Goal: Information Seeking & Learning: Learn about a topic

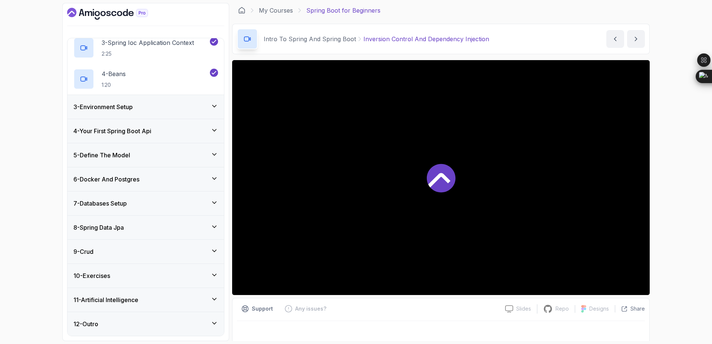
scroll to position [115, 0]
click at [213, 280] on icon at bounding box center [214, 275] width 7 height 7
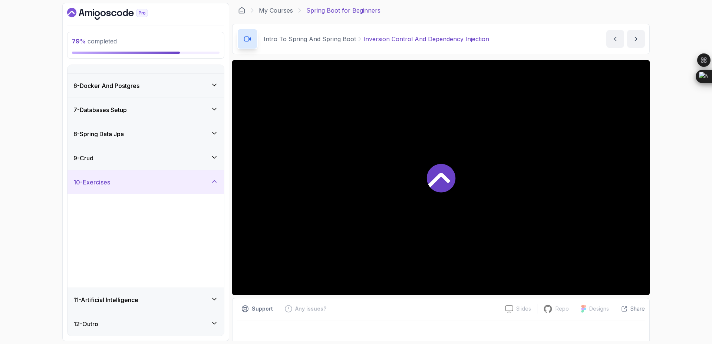
scroll to position [112, 0]
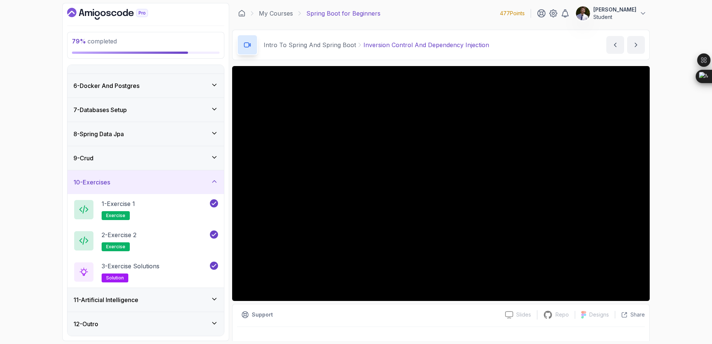
click at [217, 301] on icon at bounding box center [214, 298] width 7 height 7
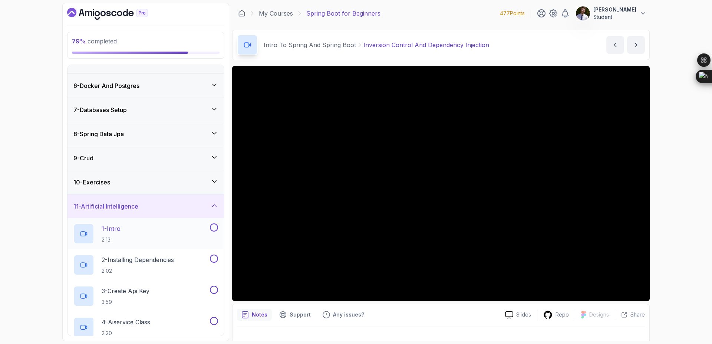
click at [120, 228] on p "1 - Intro" at bounding box center [111, 228] width 19 height 9
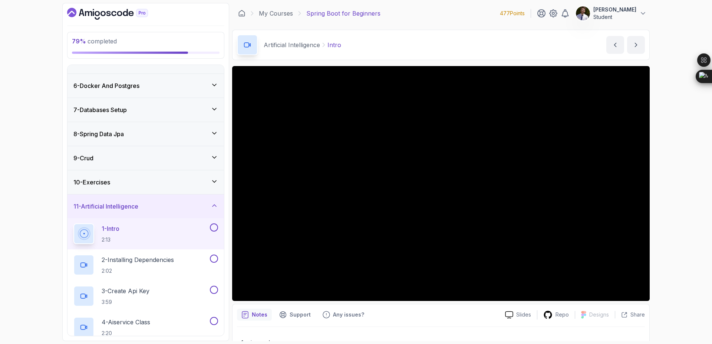
click at [215, 229] on button at bounding box center [214, 227] width 8 height 8
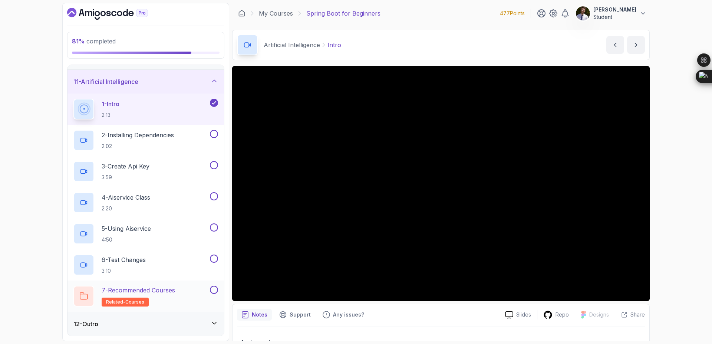
click at [164, 291] on p "7 - Recommended Courses" at bounding box center [138, 290] width 73 height 9
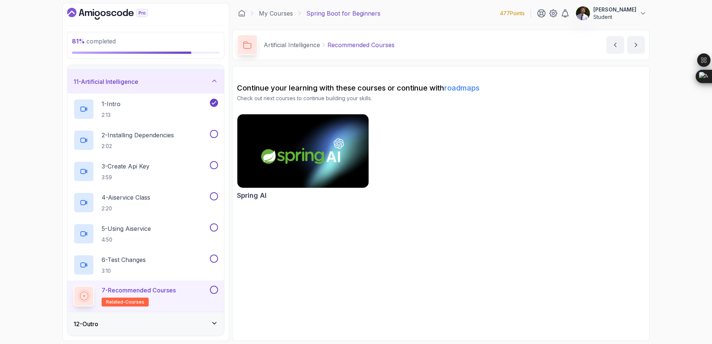
click at [214, 289] on button at bounding box center [214, 290] width 8 height 8
click at [163, 131] on p "2 - Installing Dependencies" at bounding box center [138, 135] width 72 height 9
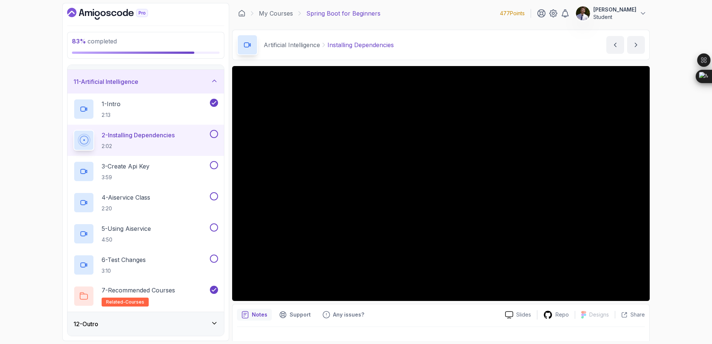
scroll to position [12, 0]
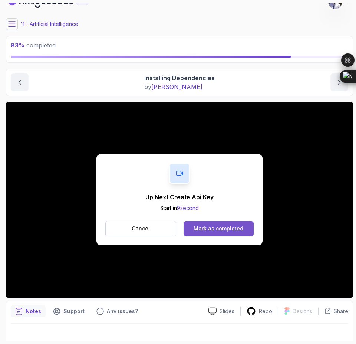
click at [222, 227] on div "Mark as completed" at bounding box center [219, 228] width 50 height 7
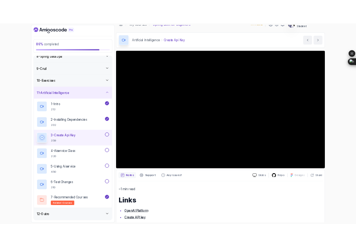
scroll to position [236, 0]
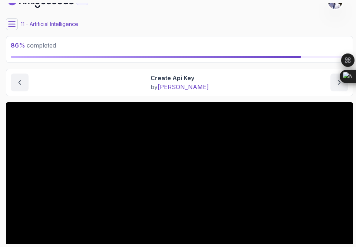
click at [82, 100] on main "My Courses Spring Boot for Beginners 477 Points issa berni Student 11 - Artific…" at bounding box center [179, 123] width 347 height 241
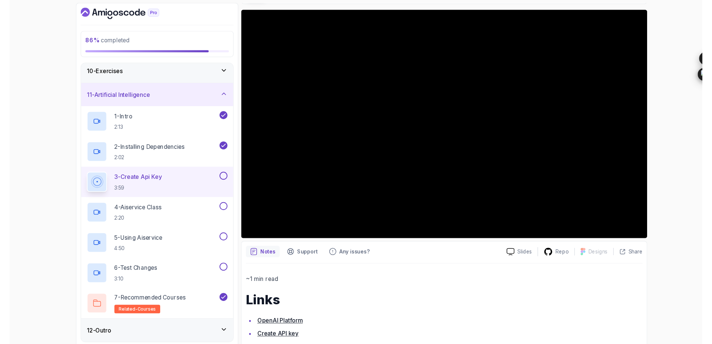
scroll to position [6, 0]
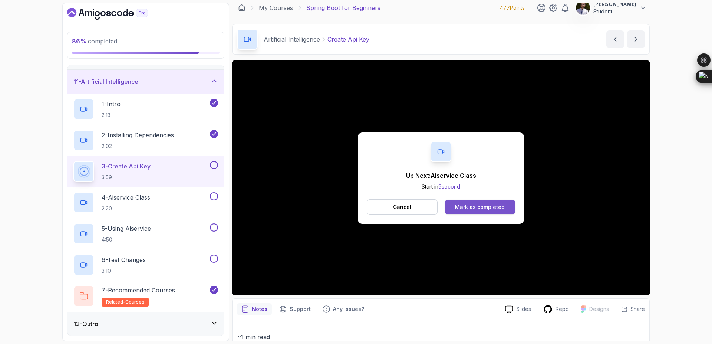
click at [488, 204] on div "Mark as completed" at bounding box center [480, 206] width 50 height 7
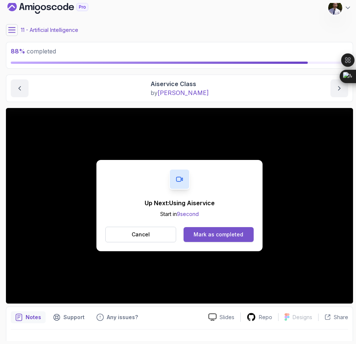
click at [214, 235] on div "Mark as completed" at bounding box center [219, 234] width 50 height 7
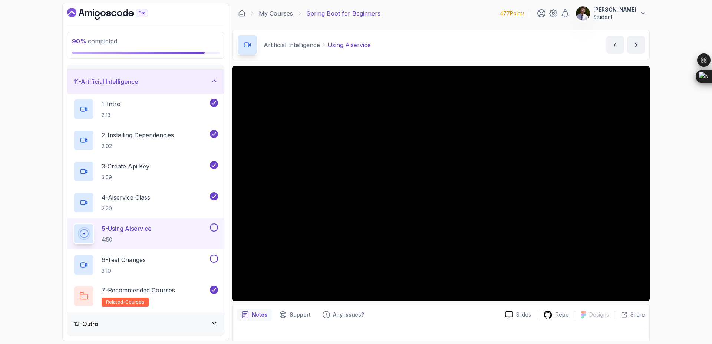
click at [216, 319] on div "12 - Outro" at bounding box center [146, 324] width 157 height 24
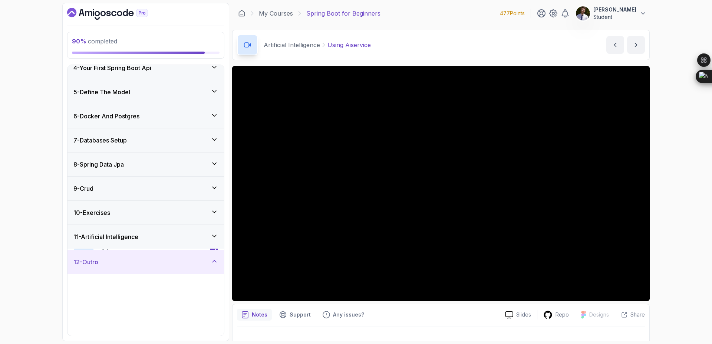
scroll to position [81, 0]
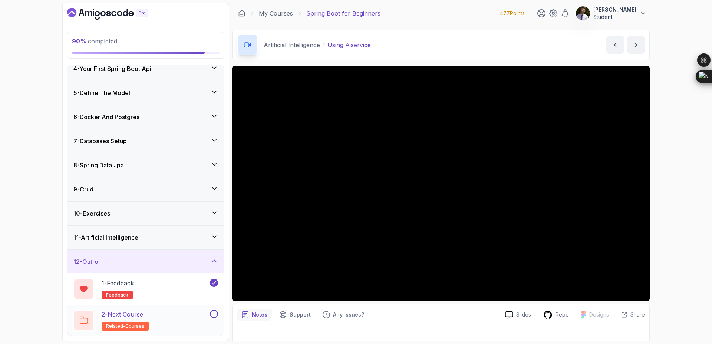
click at [214, 314] on button at bounding box center [214, 314] width 8 height 8
click at [215, 234] on icon at bounding box center [214, 236] width 7 height 7
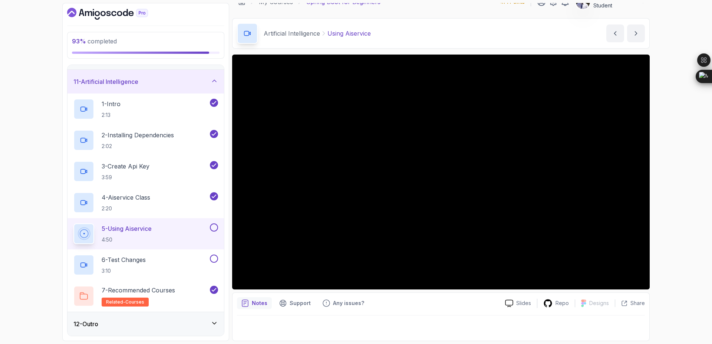
scroll to position [0, 0]
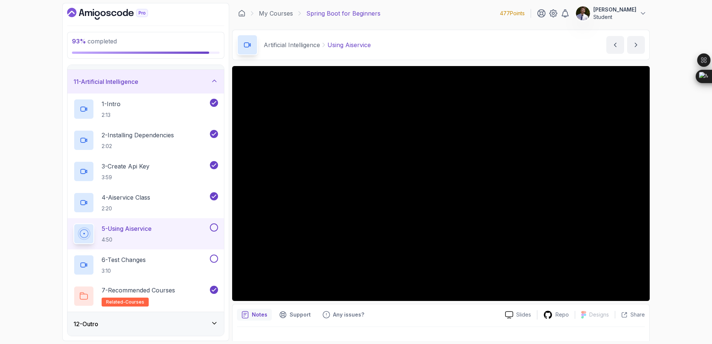
click at [214, 227] on button at bounding box center [214, 227] width 8 height 8
click at [217, 258] on button at bounding box center [214, 259] width 8 height 8
click at [212, 261] on icon at bounding box center [214, 258] width 7 height 7
click at [213, 320] on icon at bounding box center [214, 322] width 7 height 7
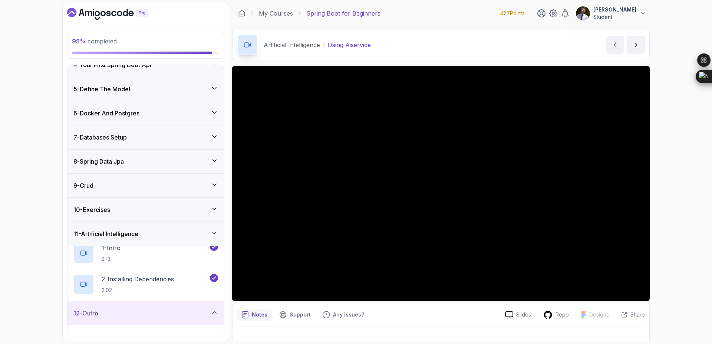
scroll to position [81, 0]
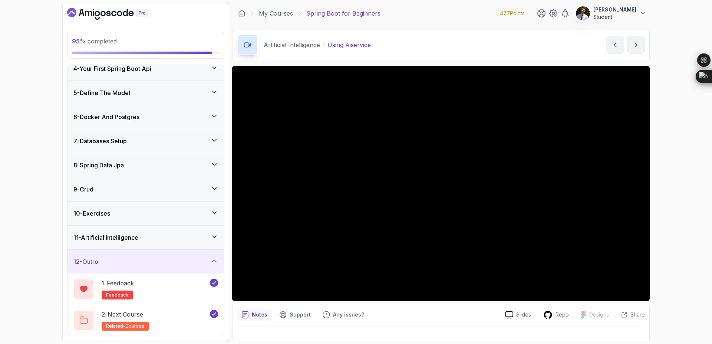
click at [218, 264] on div "12 - Outro" at bounding box center [146, 262] width 157 height 24
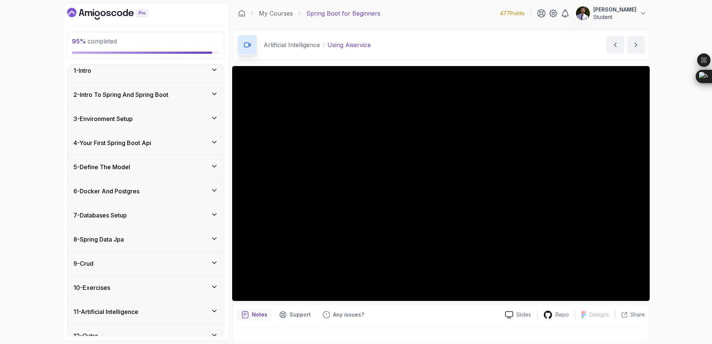
scroll to position [0, 0]
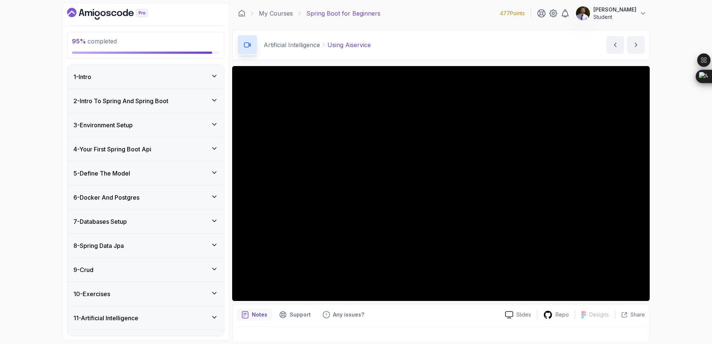
click at [198, 77] on div "1 - Intro" at bounding box center [145, 76] width 145 height 9
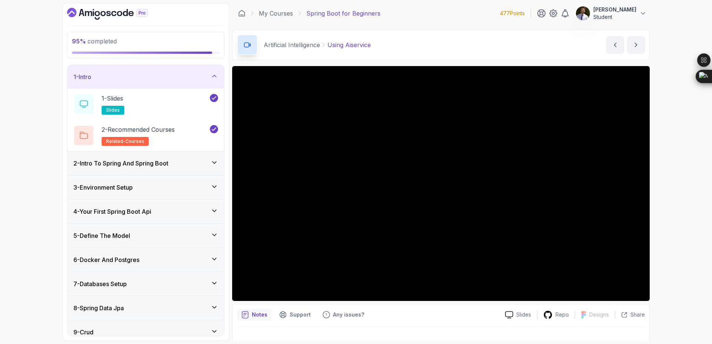
click at [213, 165] on icon at bounding box center [214, 162] width 7 height 7
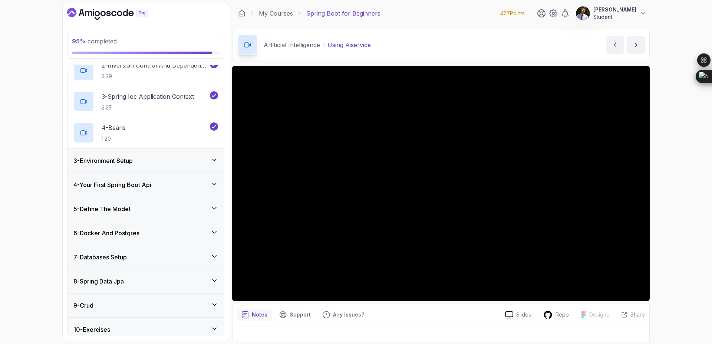
click at [213, 164] on div "3 - Environment Setup" at bounding box center [145, 160] width 145 height 9
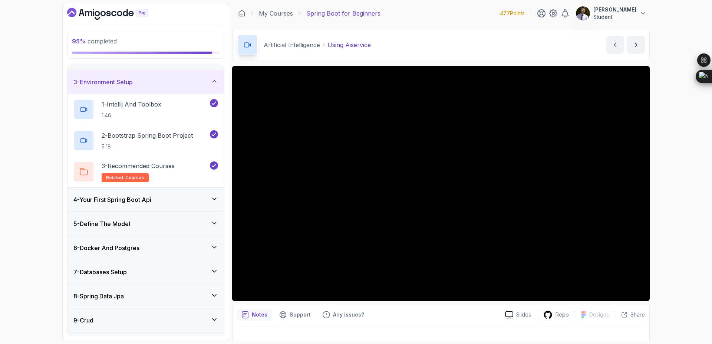
scroll to position [63, 0]
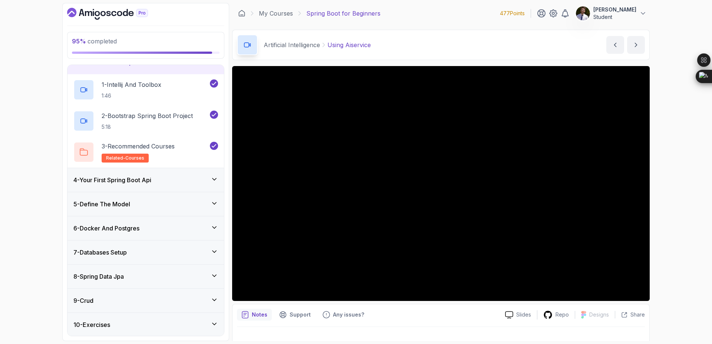
click at [215, 181] on icon at bounding box center [214, 178] width 7 height 7
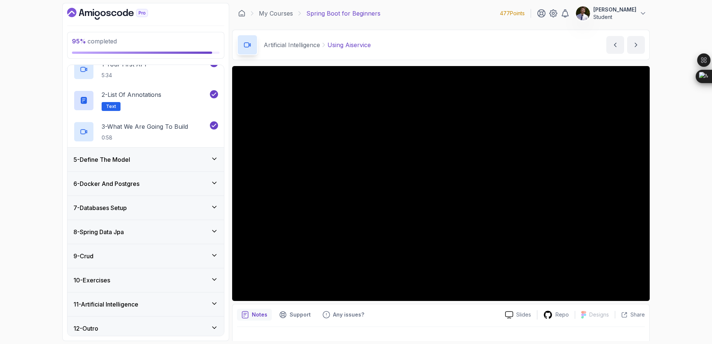
click at [210, 161] on div "5 - Define The Model" at bounding box center [145, 159] width 145 height 9
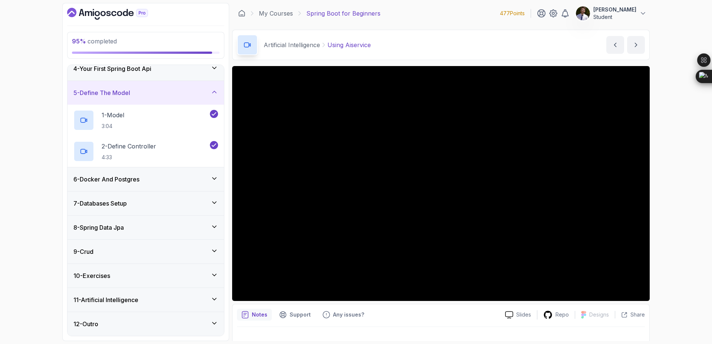
click at [214, 180] on icon at bounding box center [214, 178] width 7 height 7
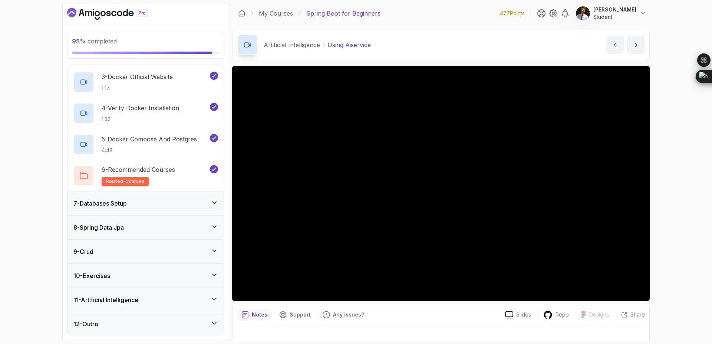
click at [213, 206] on icon at bounding box center [214, 202] width 7 height 7
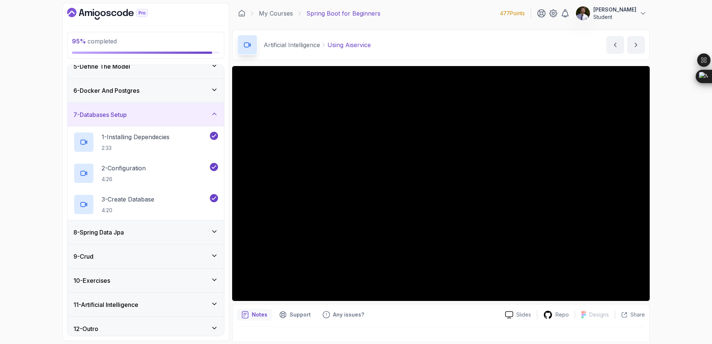
scroll to position [112, 0]
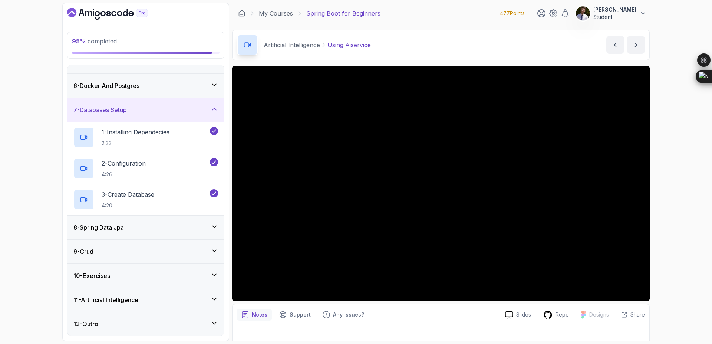
click at [211, 226] on icon at bounding box center [214, 226] width 7 height 7
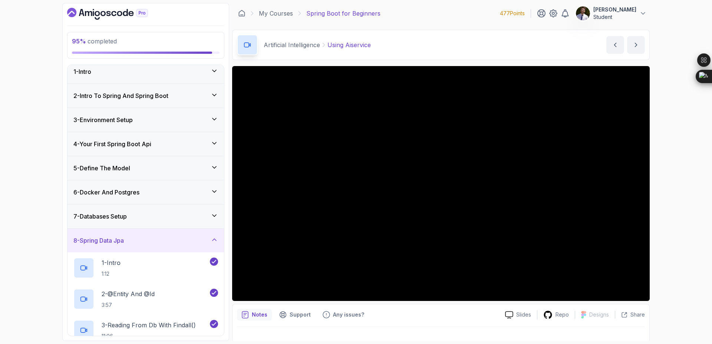
scroll to position [0, 0]
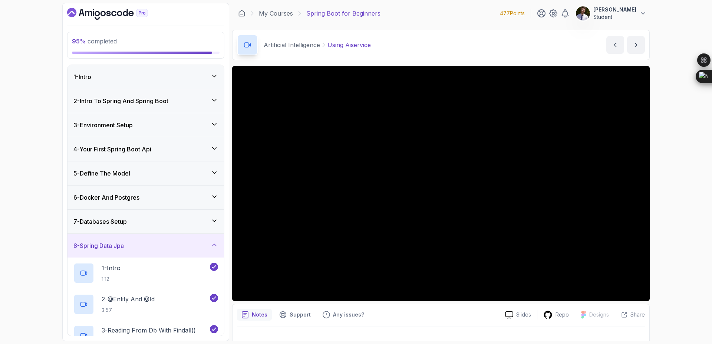
click at [214, 194] on icon at bounding box center [214, 196] width 7 height 7
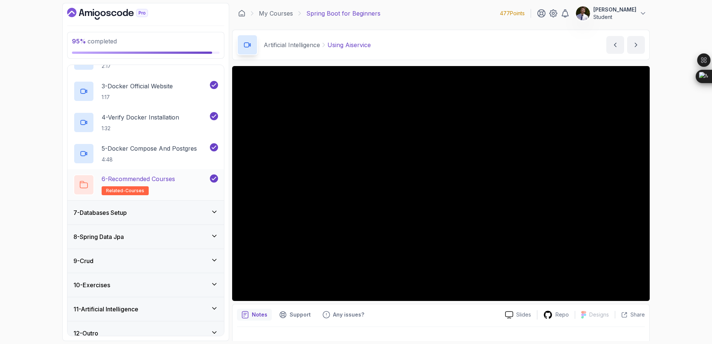
scroll to position [205, 0]
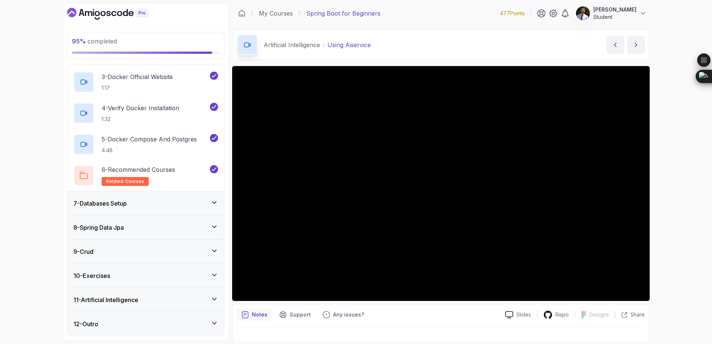
click at [217, 244] on div "9 - Crud" at bounding box center [146, 252] width 157 height 24
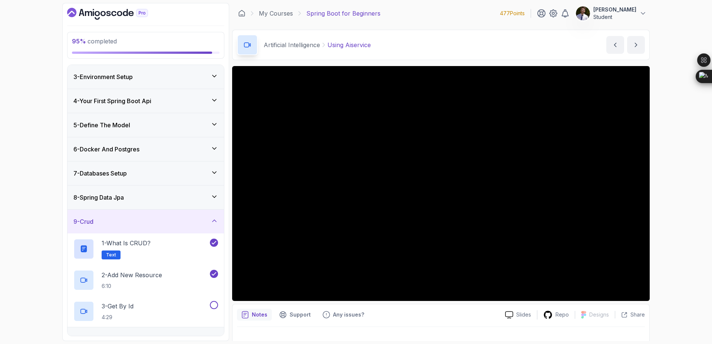
scroll to position [112, 0]
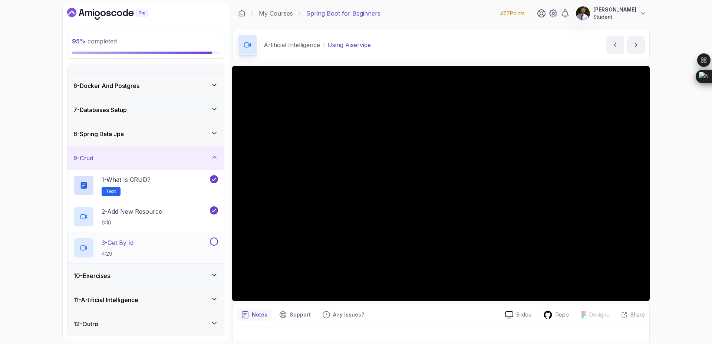
click at [212, 241] on button at bounding box center [214, 241] width 8 height 8
click at [218, 298] on div "11 - Artificial Intelligence" at bounding box center [146, 300] width 157 height 24
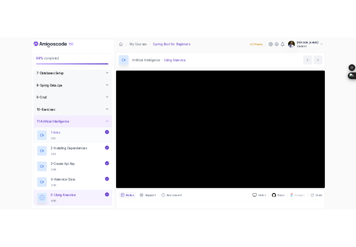
scroll to position [236, 0]
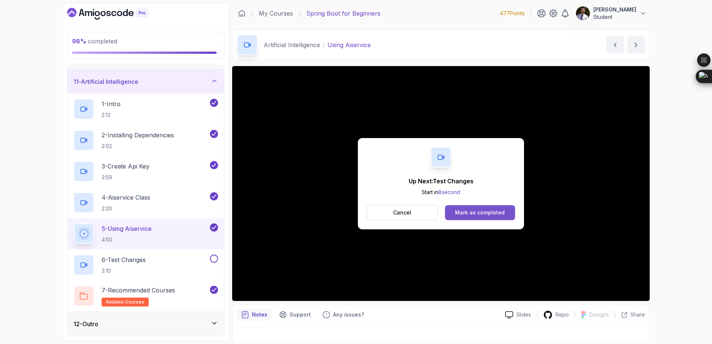
click at [503, 214] on div "Mark as completed" at bounding box center [480, 212] width 50 height 7
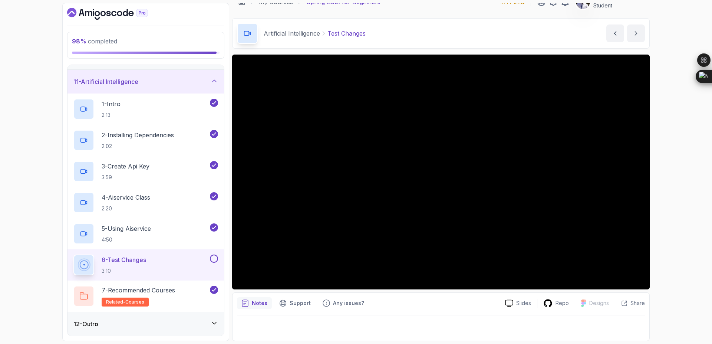
scroll to position [12, 0]
click at [217, 259] on button at bounding box center [214, 259] width 8 height 8
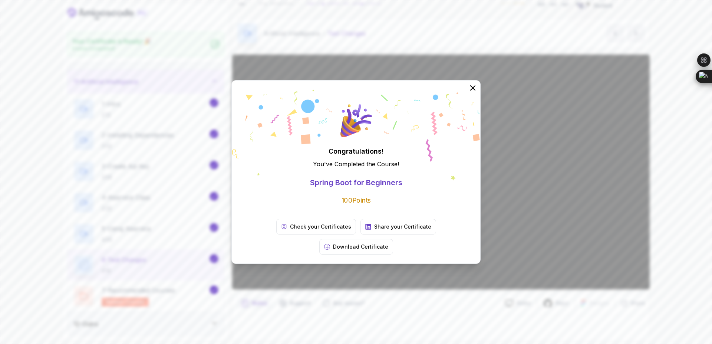
scroll to position [234, 0]
click at [506, 209] on div "Congratulations! You've Completed the Course ! Spring Boot for Beginners 100 Po…" at bounding box center [356, 172] width 712 height 344
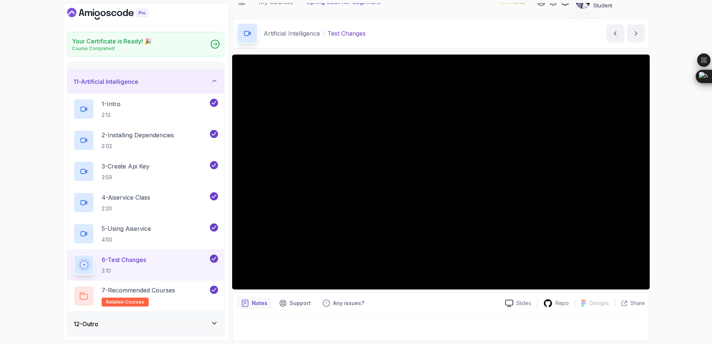
scroll to position [0, 0]
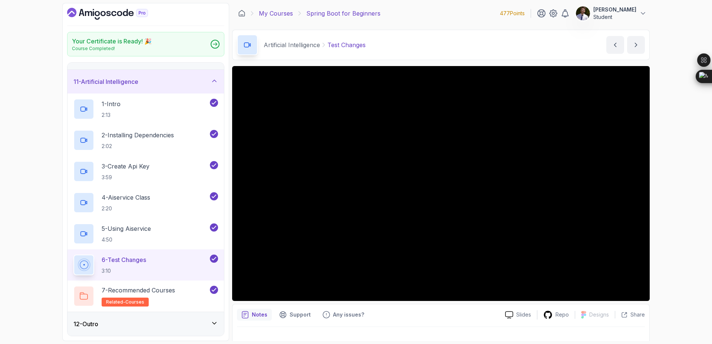
click at [273, 14] on link "My Courses" at bounding box center [276, 13] width 34 height 9
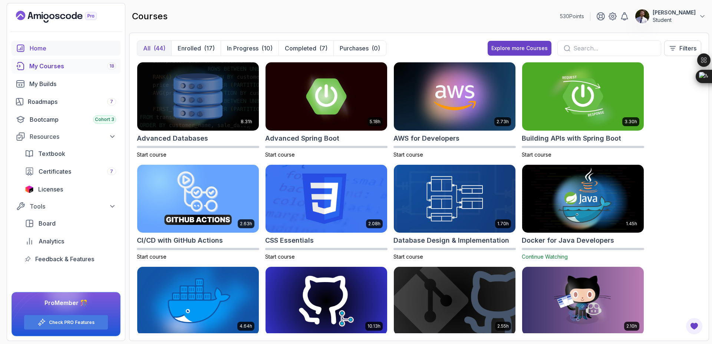
click at [41, 47] on div "Home" at bounding box center [73, 48] width 86 height 9
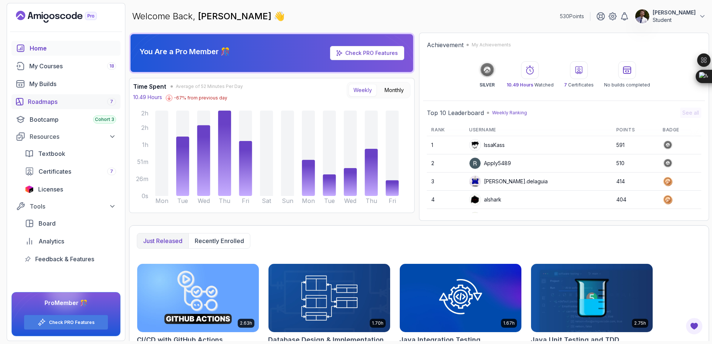
click at [47, 102] on div "Roadmaps 7" at bounding box center [72, 101] width 88 height 9
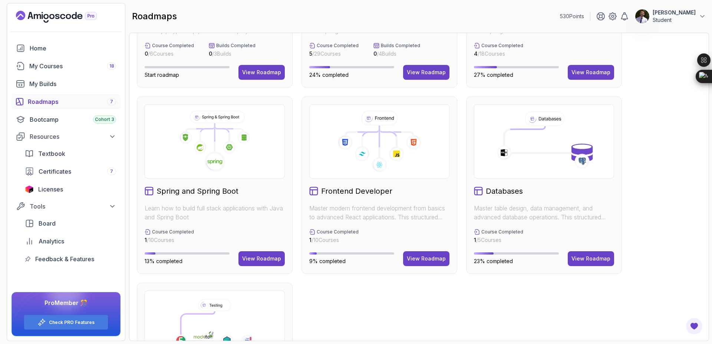
scroll to position [130, 0]
click at [263, 259] on div "View Roadmap" at bounding box center [261, 258] width 39 height 7
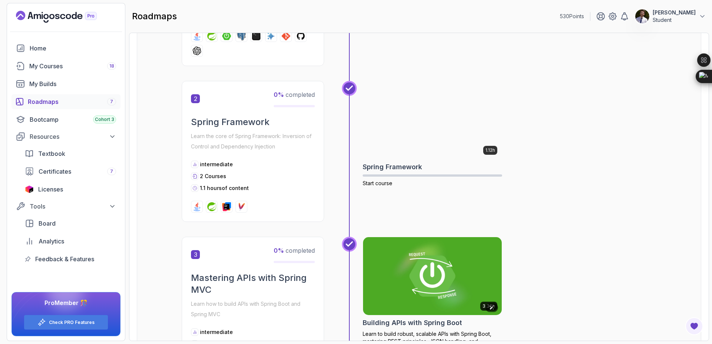
scroll to position [281, 0]
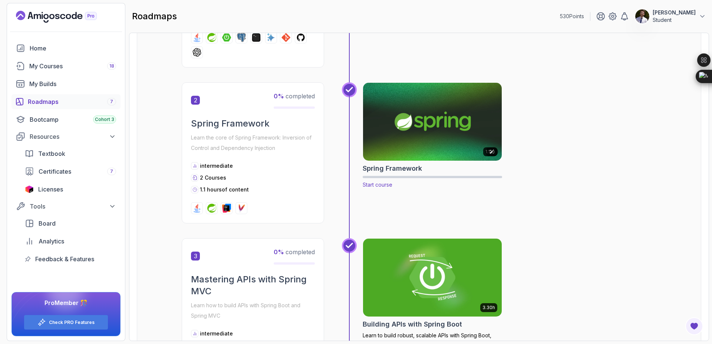
click at [452, 134] on img at bounding box center [433, 122] width 146 height 82
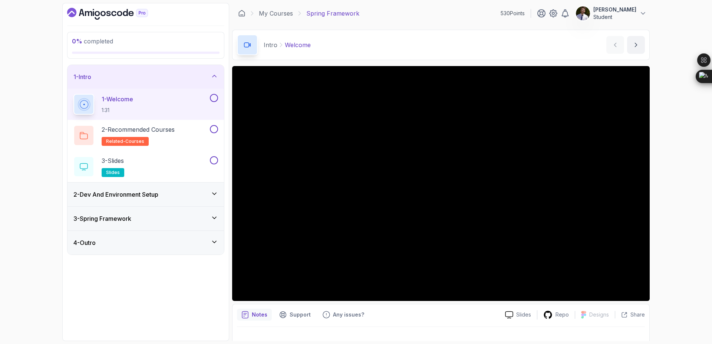
click at [207, 190] on div "2 - Dev And Environment Setup" at bounding box center [146, 195] width 157 height 24
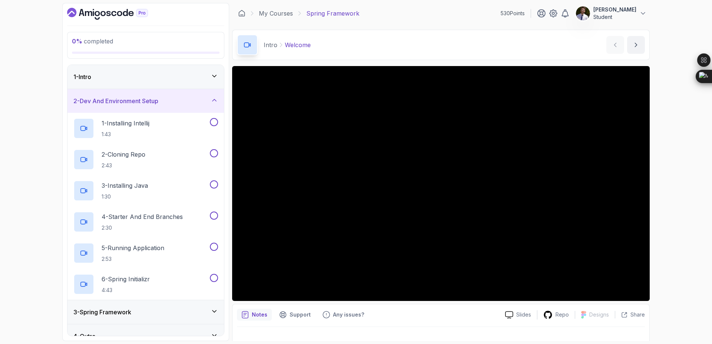
click at [211, 314] on icon at bounding box center [214, 311] width 7 height 7
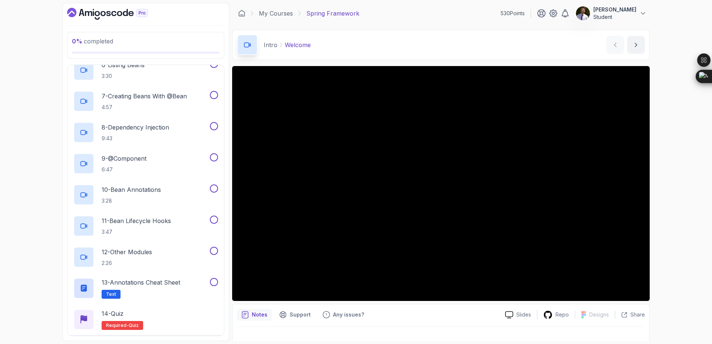
scroll to position [262, 0]
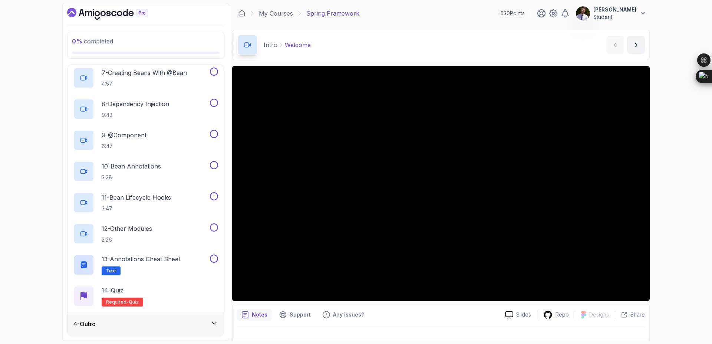
click at [197, 319] on div "4 - Outro" at bounding box center [145, 323] width 145 height 9
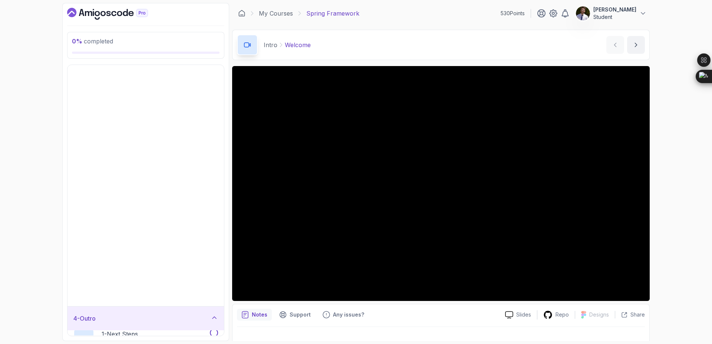
scroll to position [0, 0]
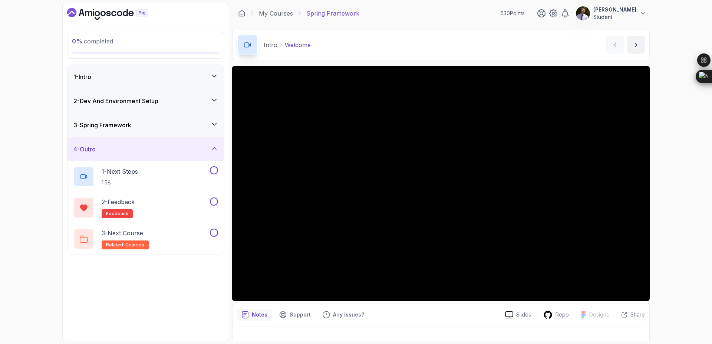
click at [209, 143] on div "4 - Outro" at bounding box center [146, 149] width 157 height 24
